Goal: Find specific page/section: Find specific page/section

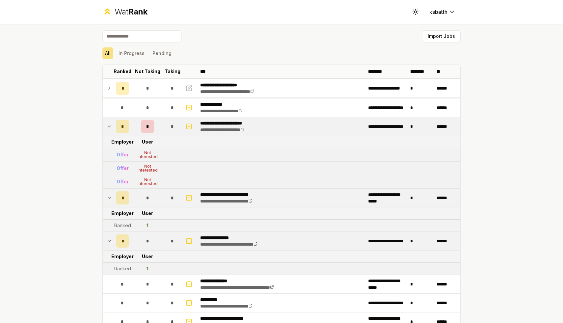
click at [111, 200] on icon at bounding box center [109, 198] width 5 height 8
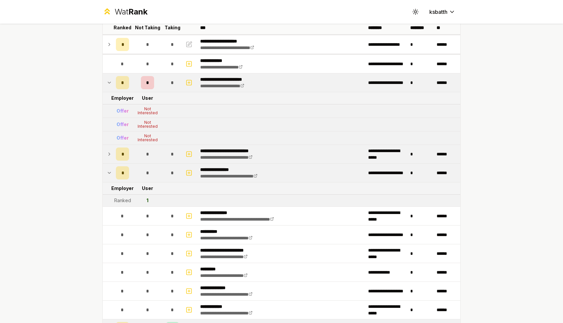
scroll to position [44, 0]
click at [110, 155] on icon at bounding box center [109, 154] width 5 height 8
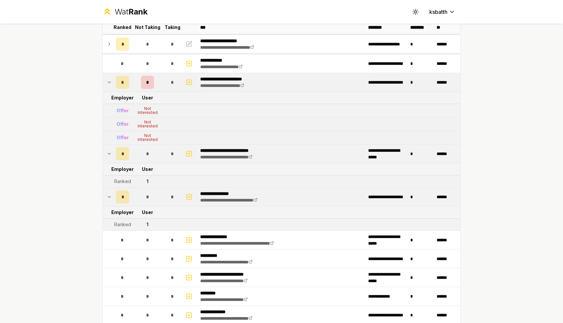
click at [113, 193] on td "*" at bounding box center [122, 197] width 18 height 18
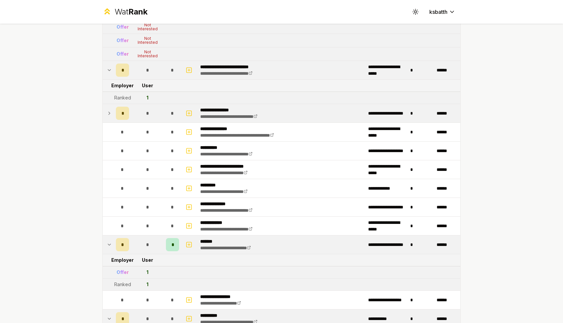
scroll to position [127, 0]
click at [111, 117] on icon at bounding box center [109, 114] width 5 height 8
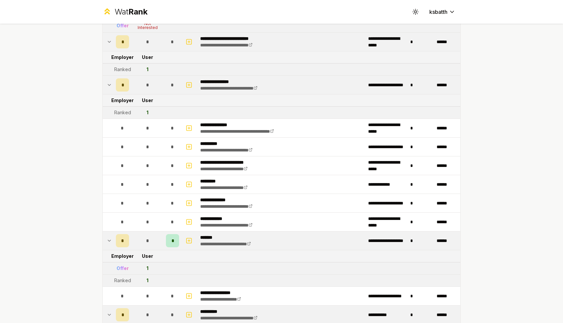
scroll to position [164, 0]
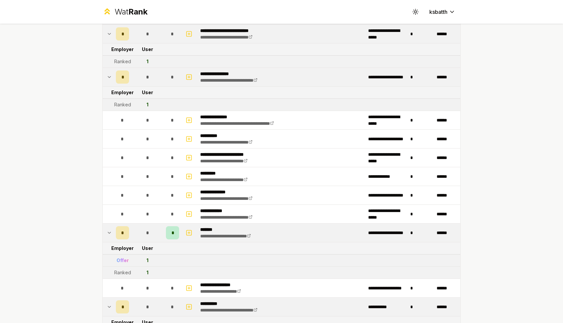
click at [109, 236] on icon at bounding box center [109, 233] width 5 height 8
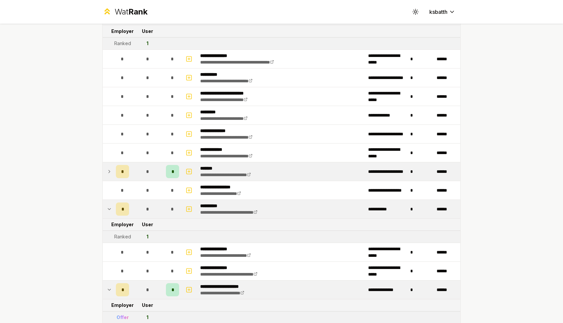
scroll to position [226, 0]
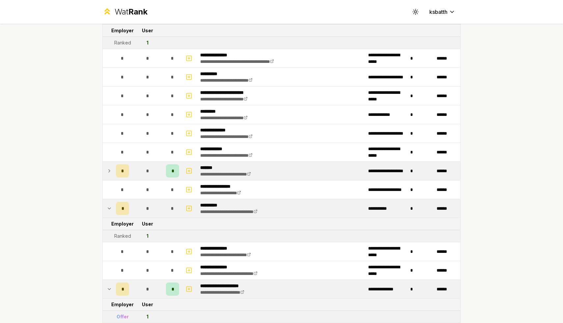
click at [114, 172] on td "*" at bounding box center [122, 171] width 18 height 18
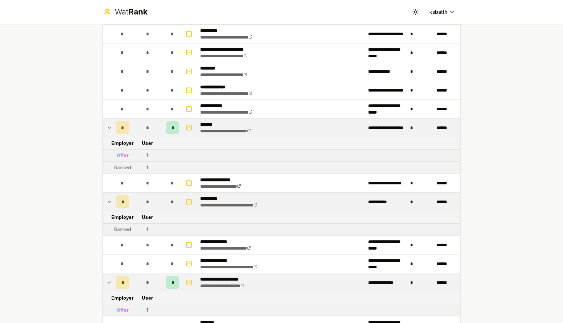
scroll to position [270, 0]
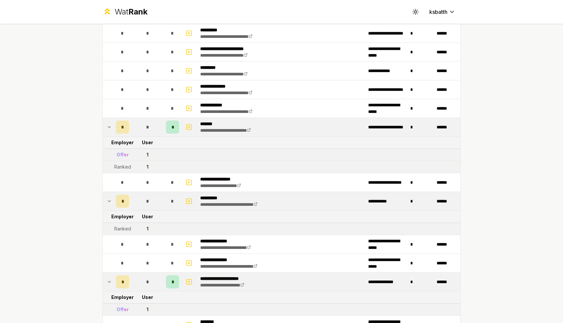
click at [110, 203] on icon at bounding box center [109, 201] width 5 height 8
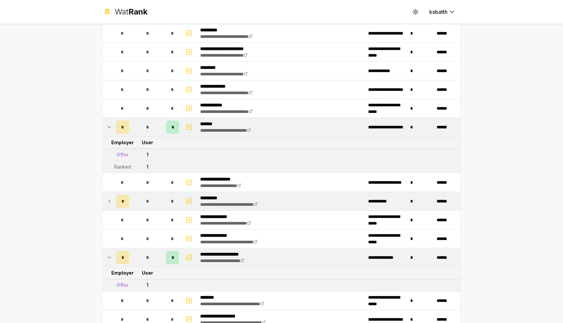
click at [110, 203] on icon at bounding box center [109, 201] width 5 height 8
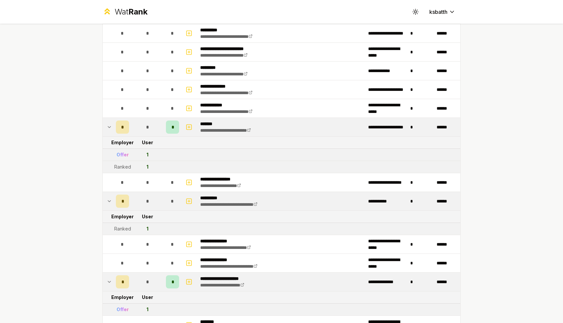
scroll to position [342, 0]
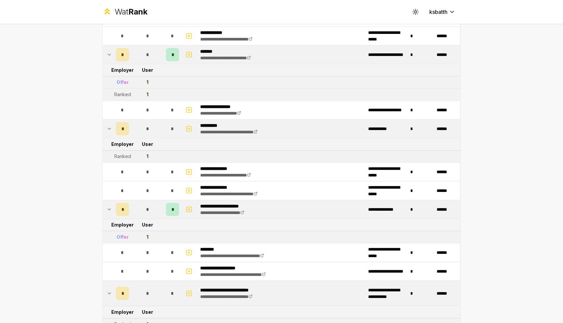
click at [110, 210] on icon at bounding box center [109, 209] width 5 height 8
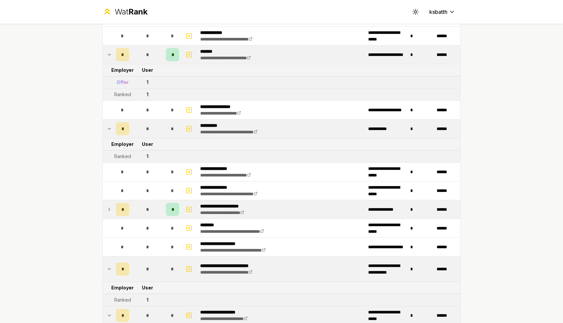
click at [110, 210] on icon at bounding box center [109, 209] width 5 height 8
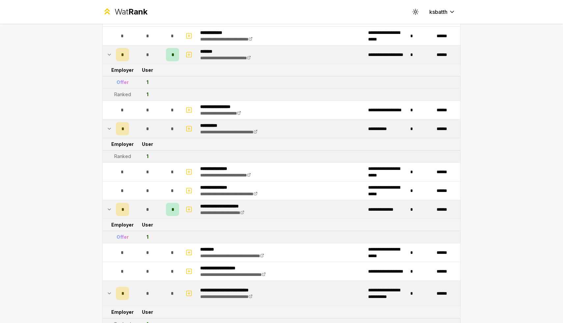
scroll to position [394, 0]
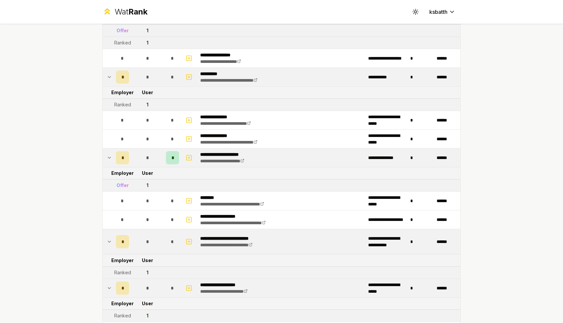
click at [110, 244] on icon at bounding box center [109, 242] width 5 height 8
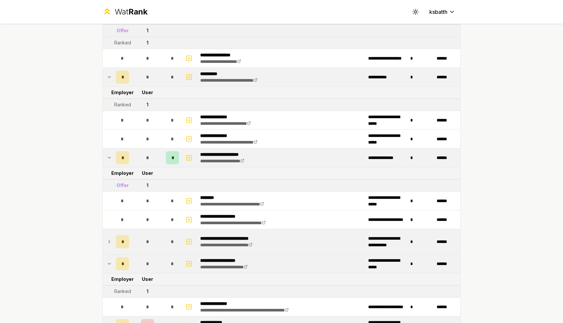
click at [110, 244] on icon at bounding box center [109, 242] width 5 height 8
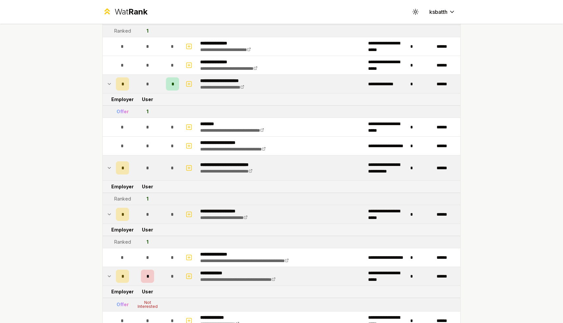
scroll to position [467, 0]
click at [111, 164] on icon at bounding box center [109, 168] width 5 height 8
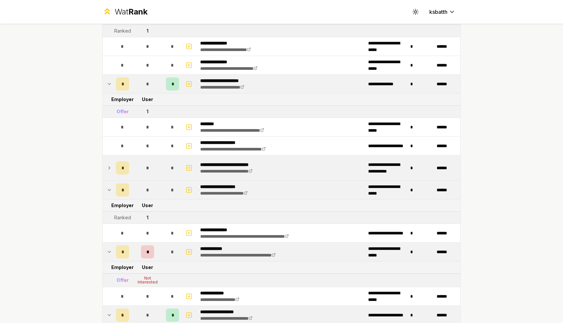
click at [111, 164] on icon at bounding box center [109, 168] width 5 height 8
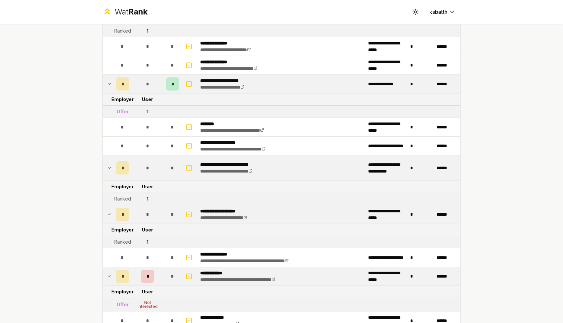
click at [113, 211] on td "*" at bounding box center [122, 214] width 18 height 18
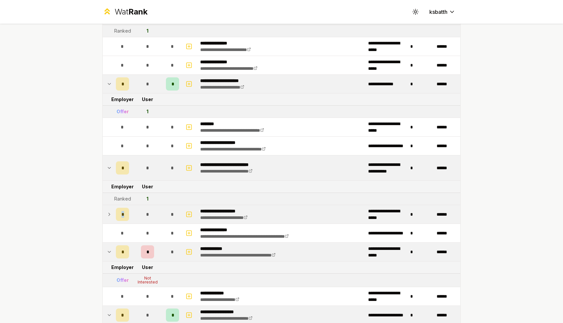
click at [113, 211] on td "*" at bounding box center [122, 214] width 18 height 18
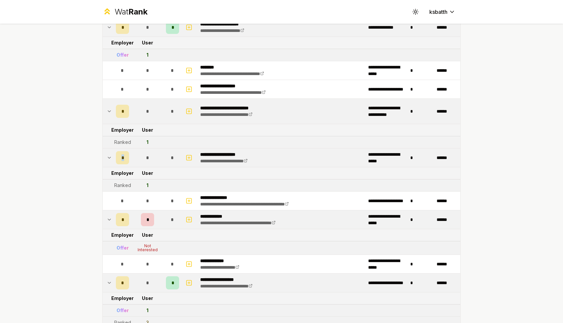
scroll to position [524, 0]
click at [118, 218] on div "*" at bounding box center [122, 219] width 13 height 13
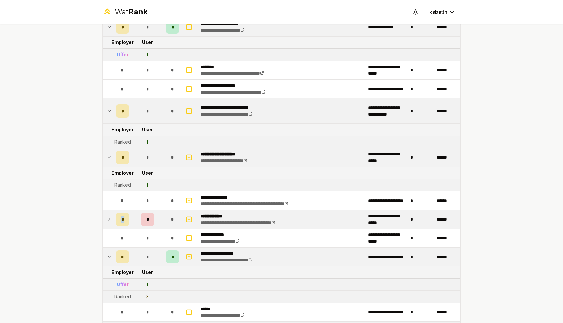
click at [118, 218] on div "*" at bounding box center [122, 219] width 13 height 13
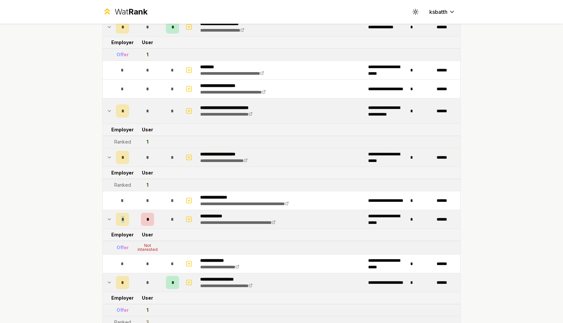
scroll to position [583, 0]
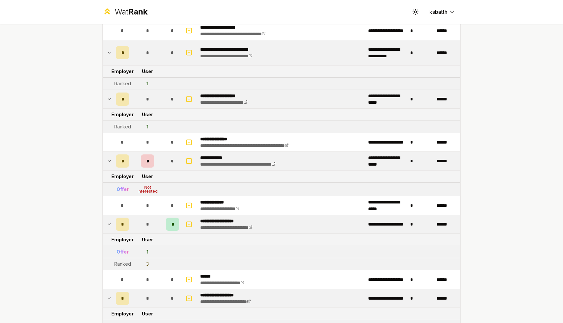
click at [114, 224] on td "*" at bounding box center [122, 224] width 18 height 18
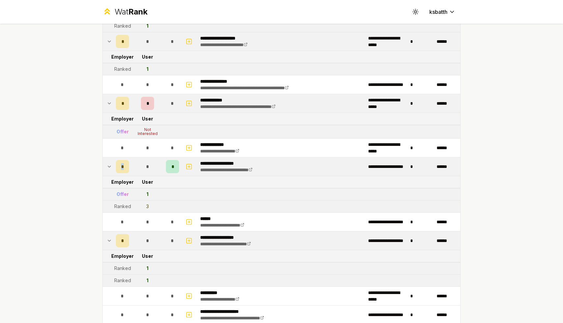
scroll to position [659, 0]
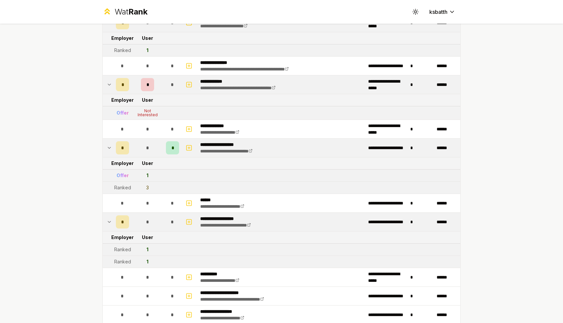
click at [114, 224] on td "*" at bounding box center [122, 222] width 18 height 18
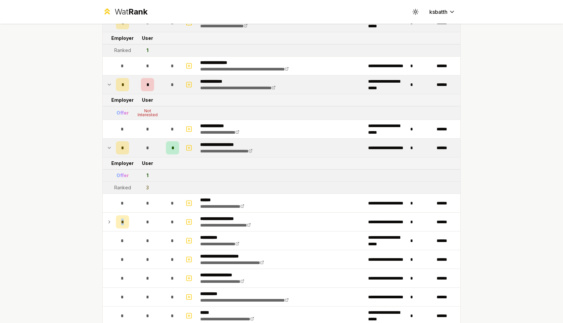
click at [114, 224] on td "*" at bounding box center [122, 222] width 18 height 18
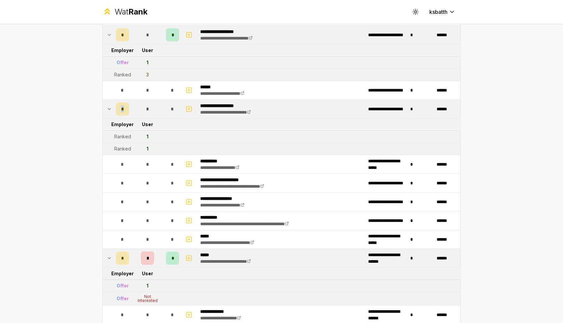
scroll to position [780, 0]
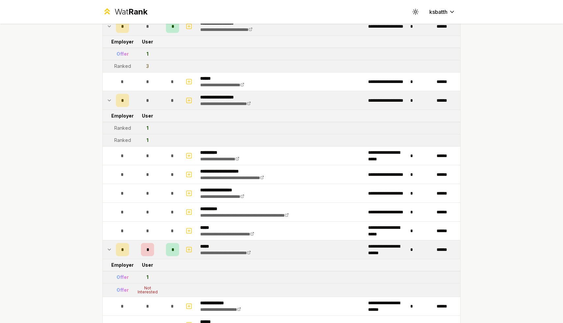
click at [112, 248] on td at bounding box center [108, 249] width 11 height 18
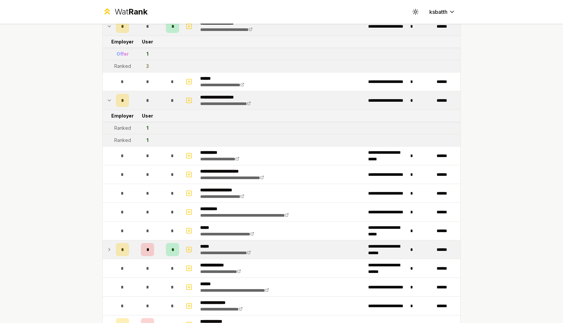
click at [112, 248] on td at bounding box center [108, 249] width 11 height 18
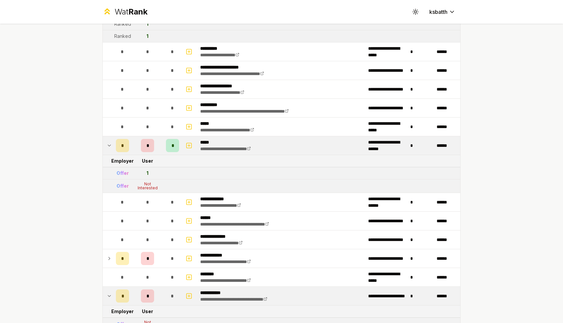
scroll to position [885, 0]
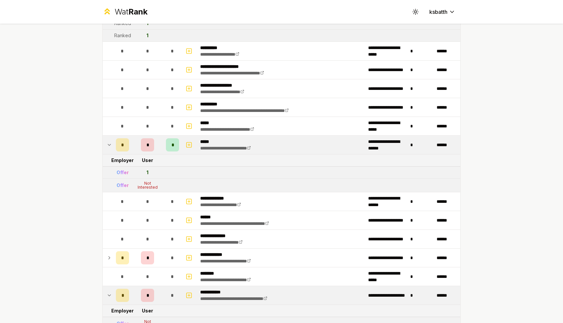
click at [112, 249] on td at bounding box center [108, 258] width 11 height 18
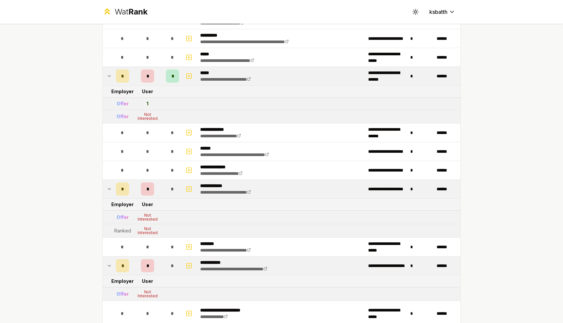
scroll to position [953, 0]
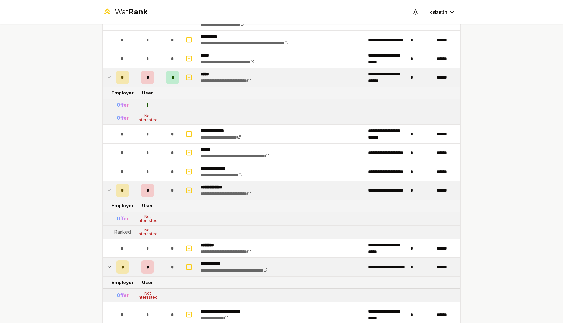
click at [113, 268] on td at bounding box center [108, 267] width 11 height 18
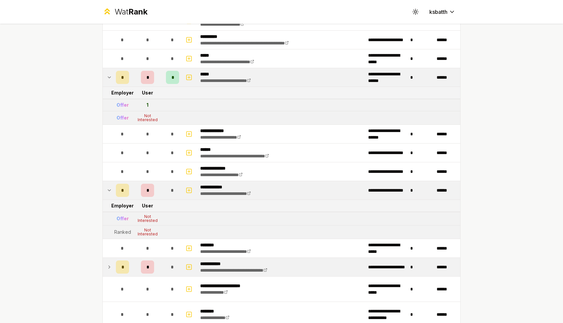
click at [113, 268] on td at bounding box center [108, 267] width 11 height 18
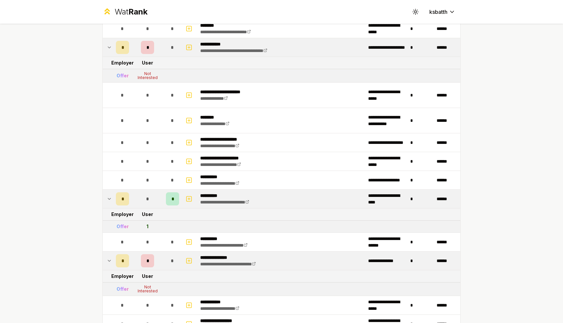
scroll to position [1173, 0]
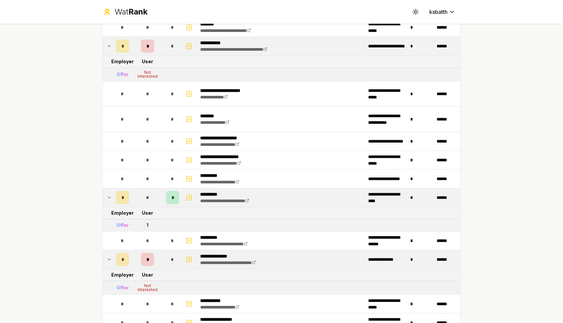
click at [110, 200] on icon at bounding box center [109, 198] width 5 height 8
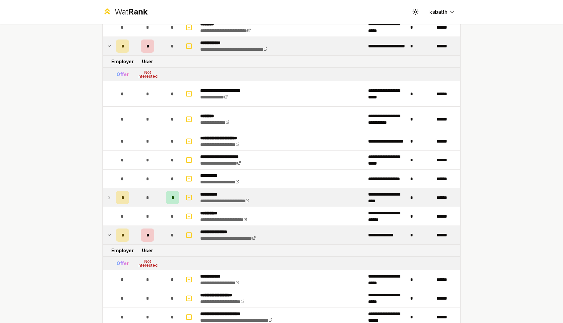
click at [110, 200] on icon at bounding box center [109, 198] width 5 height 8
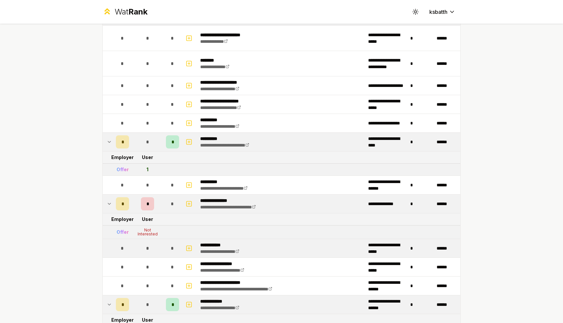
scroll to position [1297, 0]
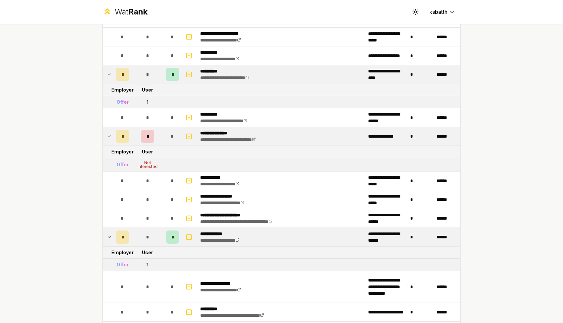
click at [109, 240] on icon at bounding box center [109, 237] width 5 height 8
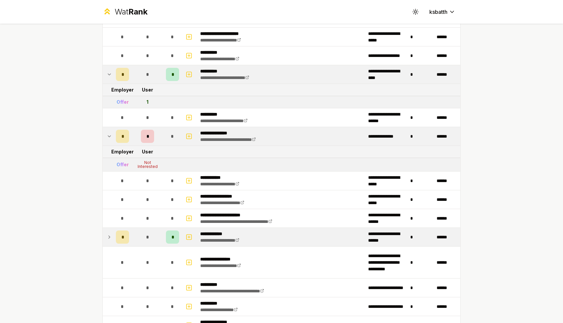
click at [109, 240] on icon at bounding box center [109, 237] width 5 height 8
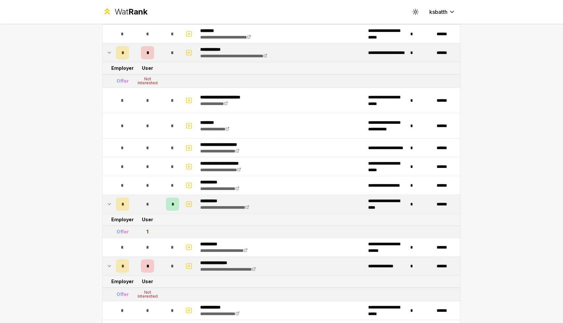
scroll to position [1573, 0]
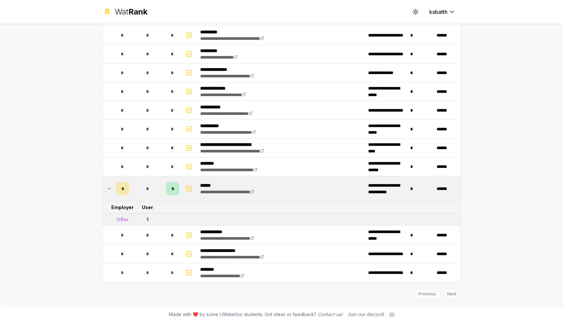
click at [108, 190] on icon at bounding box center [109, 189] width 5 height 8
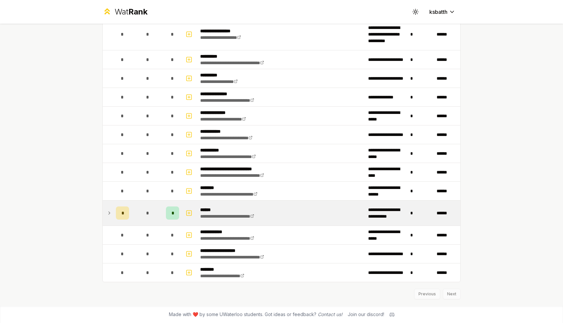
click at [114, 211] on td "*" at bounding box center [122, 212] width 18 height 25
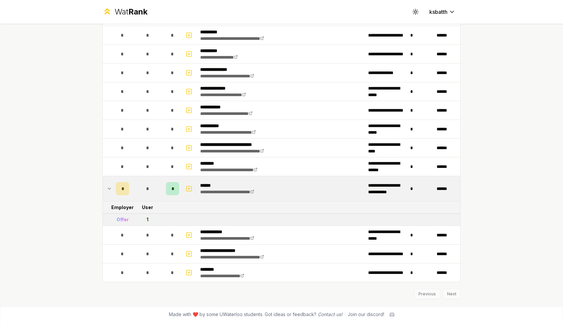
click at [194, 187] on td at bounding box center [190, 188] width 16 height 25
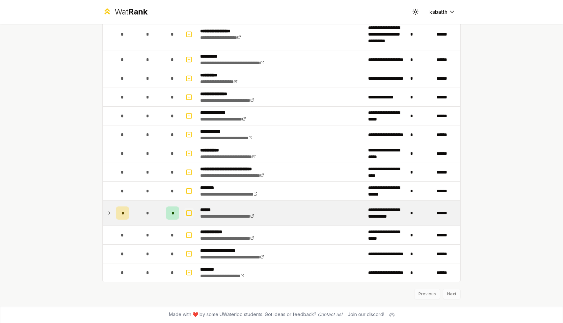
click at [190, 212] on icon "button" at bounding box center [189, 213] width 7 height 8
select select
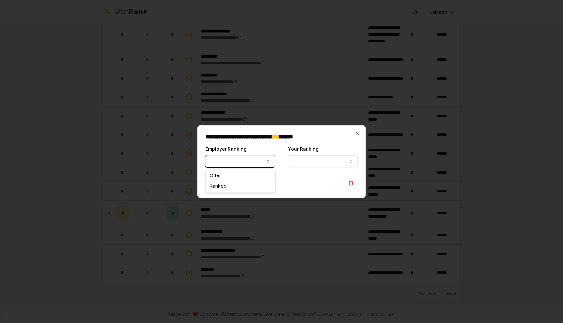
click at [237, 166] on button "Employer Ranking" at bounding box center [239, 161] width 69 height 12
click at [171, 199] on div at bounding box center [281, 161] width 563 height 323
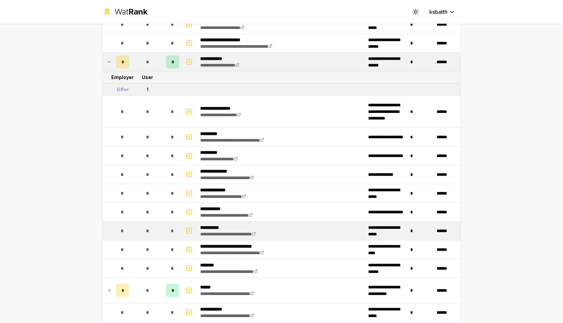
scroll to position [1441, 0]
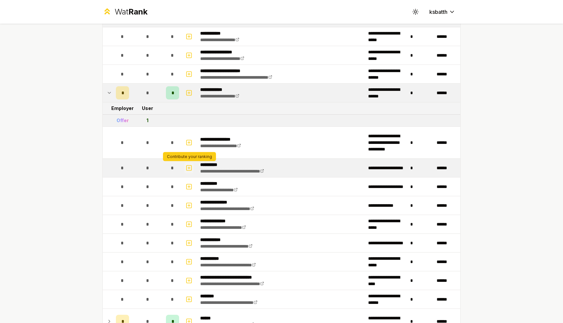
click at [188, 171] on icon "button" at bounding box center [189, 168] width 7 height 8
select select
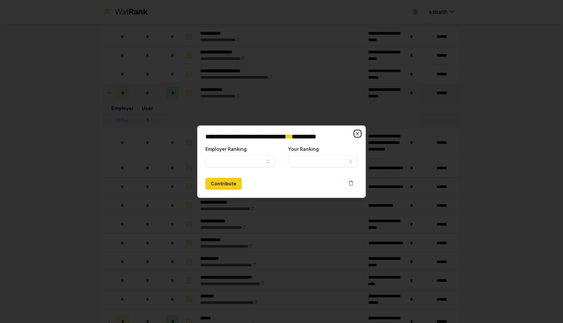
click at [356, 136] on icon "button" at bounding box center [357, 133] width 5 height 5
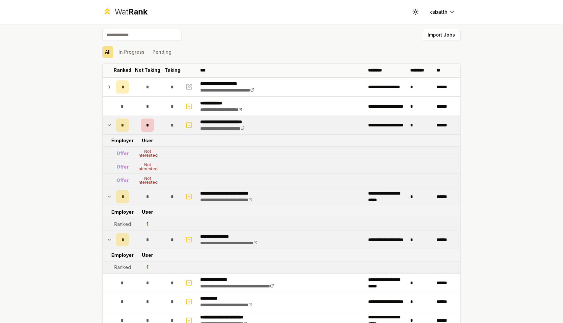
scroll to position [0, 0]
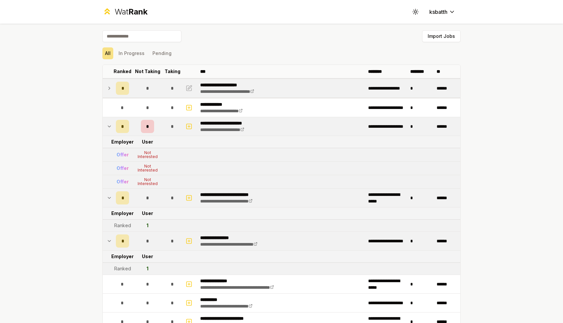
click at [109, 91] on icon at bounding box center [109, 88] width 5 height 8
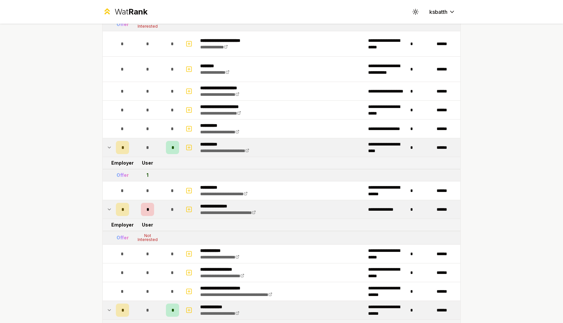
scroll to position [1298, 0]
